Goal: Task Accomplishment & Management: Manage account settings

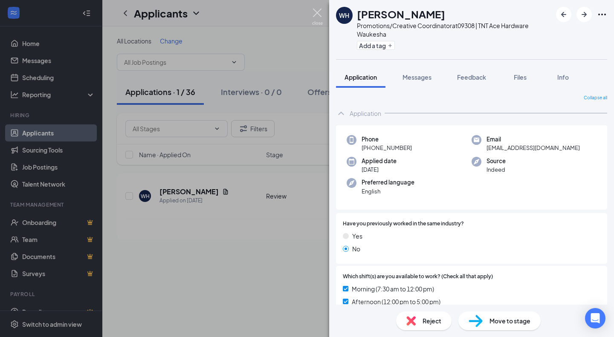
click at [319, 12] on img at bounding box center [317, 17] width 11 height 17
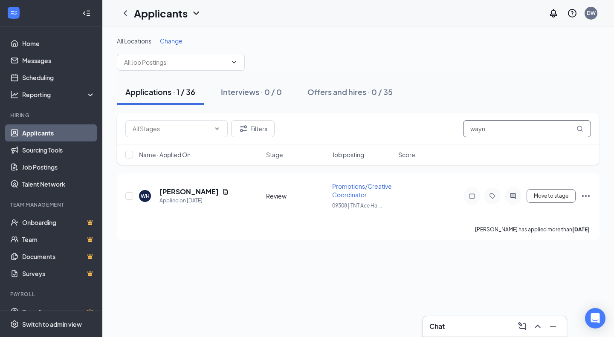
drag, startPoint x: 500, startPoint y: 132, endPoint x: 432, endPoint y: 122, distance: 69.0
click at [432, 122] on div "Filters wayn" at bounding box center [358, 128] width 466 height 17
click at [182, 195] on h5 "[PERSON_NAME]" at bounding box center [189, 191] width 59 height 9
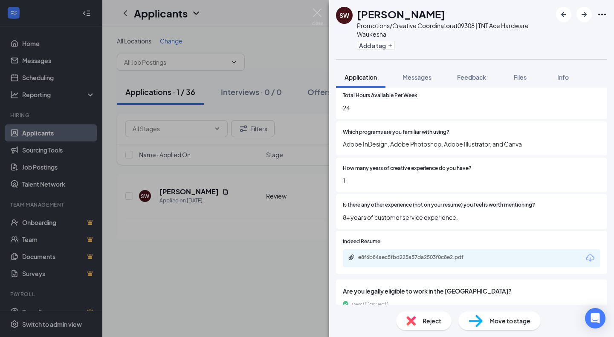
scroll to position [329, 0]
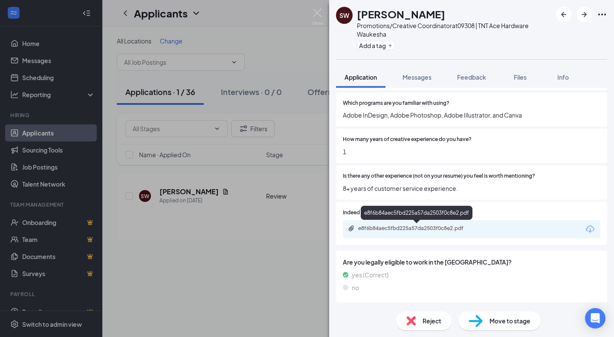
click at [413, 228] on div "e8f6b84aec5fbd225a57da2503f0c8e2.pdf" at bounding box center [417, 228] width 119 height 7
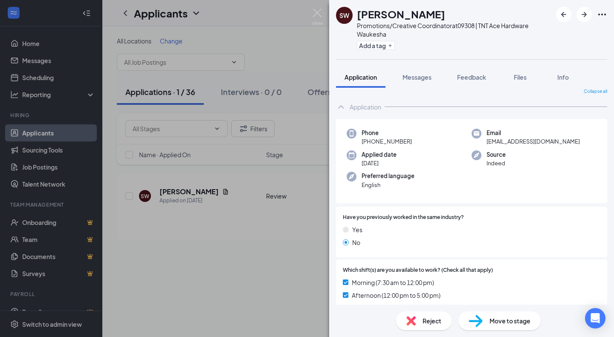
scroll to position [0, 0]
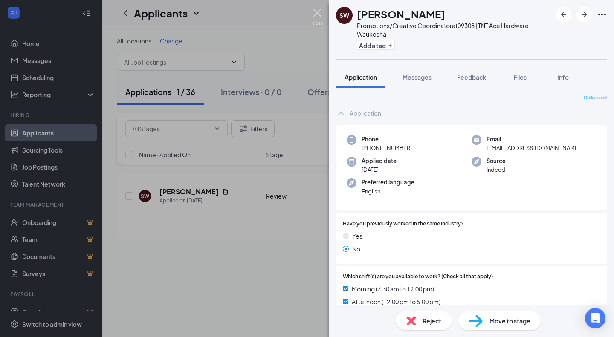
click at [317, 15] on img at bounding box center [317, 17] width 11 height 17
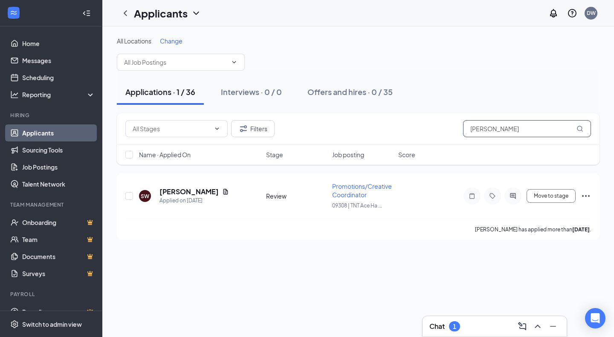
drag, startPoint x: 500, startPoint y: 127, endPoint x: 438, endPoint y: 122, distance: 62.1
click at [438, 122] on div "Filters sasha" at bounding box center [358, 128] width 466 height 17
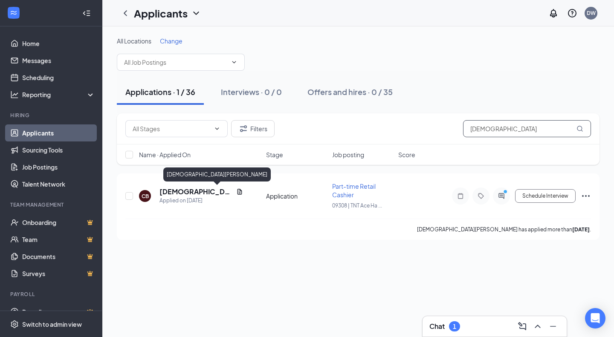
type input "[DEMOGRAPHIC_DATA]"
click at [186, 189] on h5 "[DEMOGRAPHIC_DATA][PERSON_NAME]" at bounding box center [196, 191] width 73 height 9
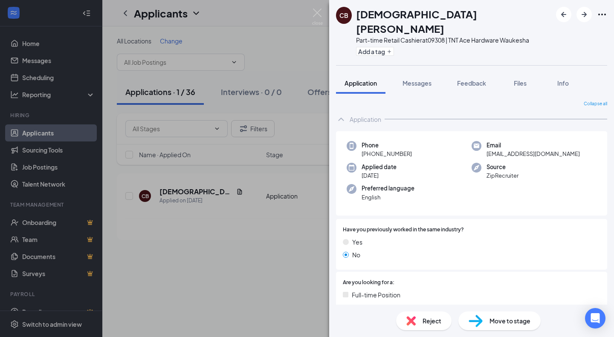
click at [428, 79] on div "Messages" at bounding box center [417, 83] width 29 height 9
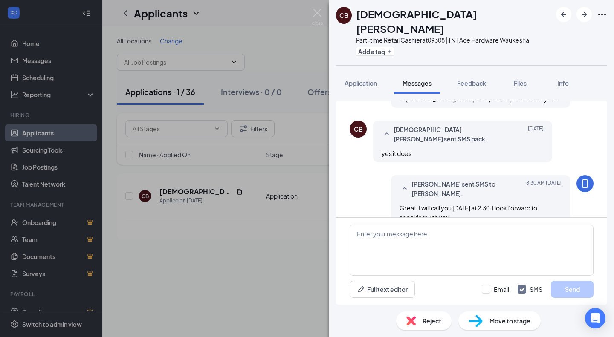
scroll to position [550, 0]
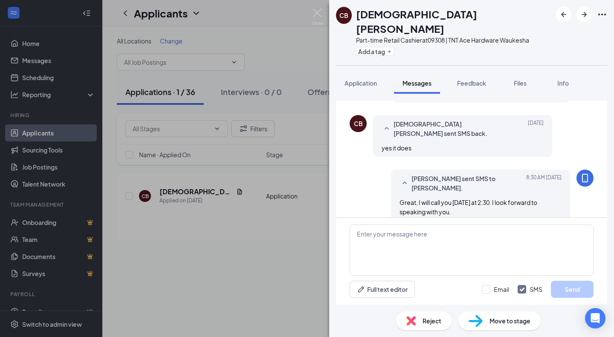
click at [363, 79] on span "Application" at bounding box center [361, 83] width 32 height 8
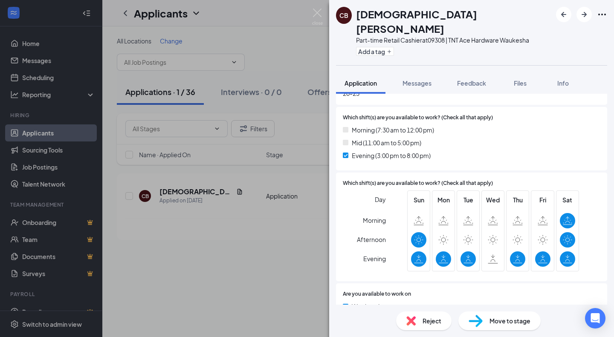
scroll to position [397, 0]
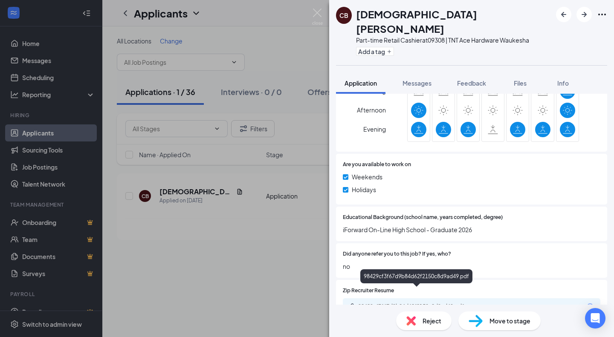
click at [391, 303] on div "98429cf3f67d9b84d62f2150c8d9ad49.pdf" at bounding box center [417, 307] width 138 height 8
click at [317, 11] on img at bounding box center [317, 17] width 11 height 17
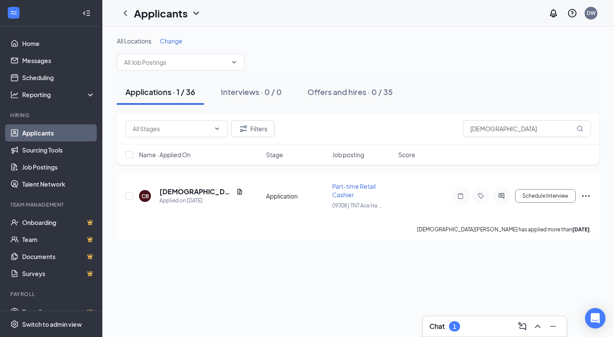
click at [483, 329] on div "Chat 1" at bounding box center [495, 327] width 131 height 14
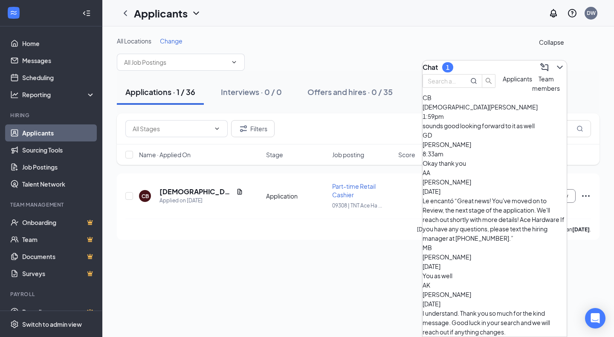
click at [555, 62] on icon "ChevronDown" at bounding box center [560, 67] width 10 height 10
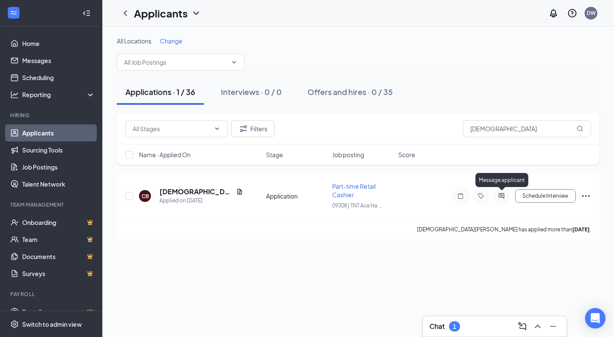
click at [501, 198] on icon "ActiveChat" at bounding box center [502, 196] width 10 height 7
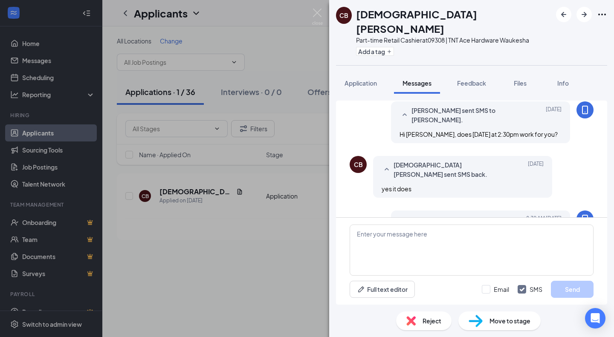
scroll to position [550, 0]
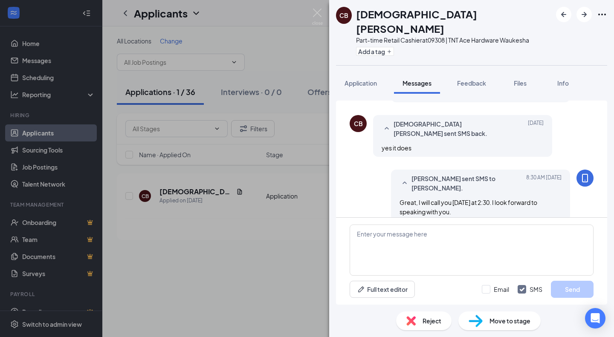
click at [360, 74] on button "Application" at bounding box center [360, 83] width 49 height 21
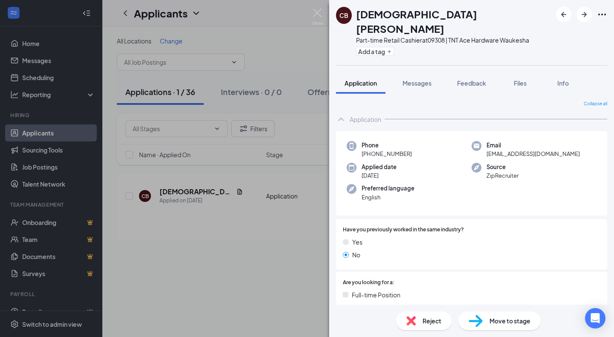
click at [420, 74] on button "Messages" at bounding box center [417, 83] width 46 height 21
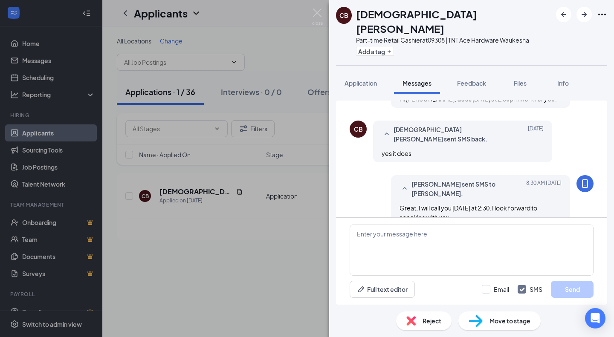
scroll to position [550, 0]
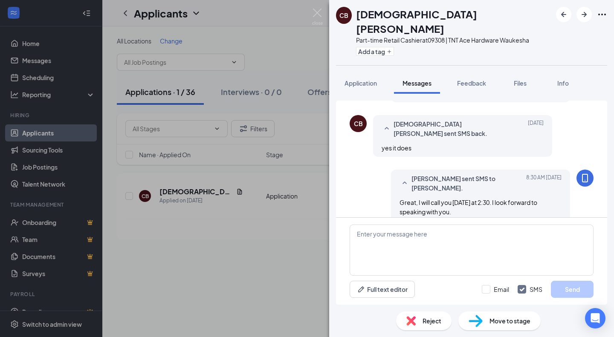
click at [355, 73] on button "Application" at bounding box center [360, 83] width 49 height 21
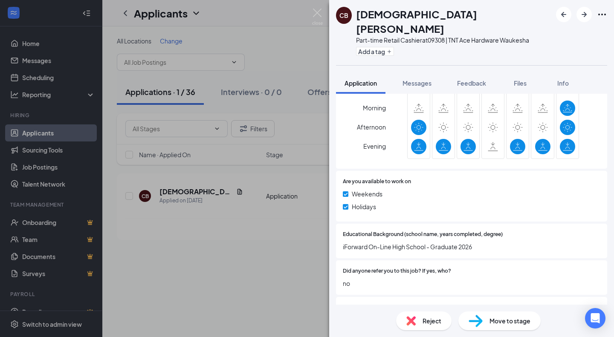
scroll to position [461, 0]
